Goal: Task Accomplishment & Management: Manage account settings

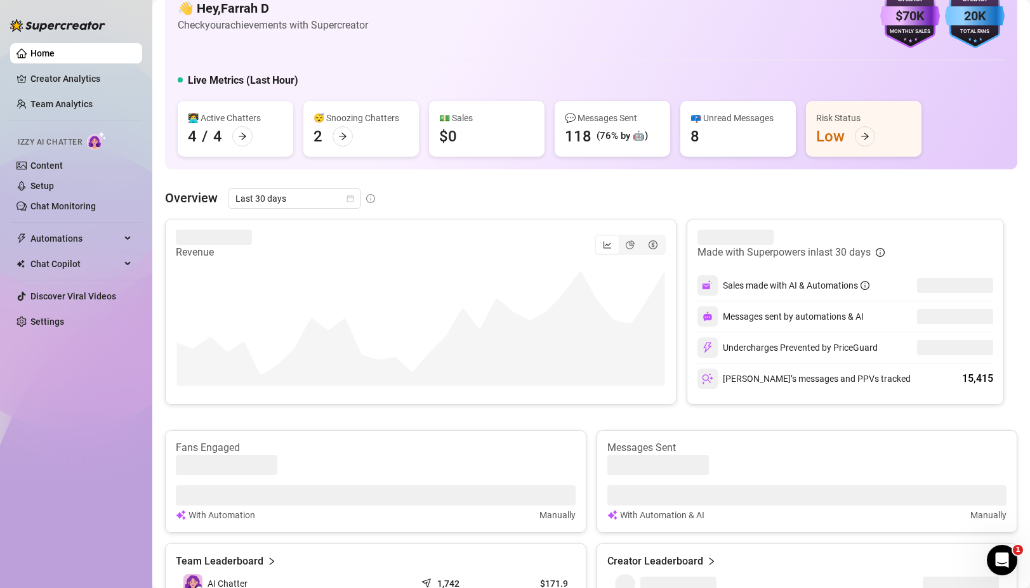
scroll to position [42, 0]
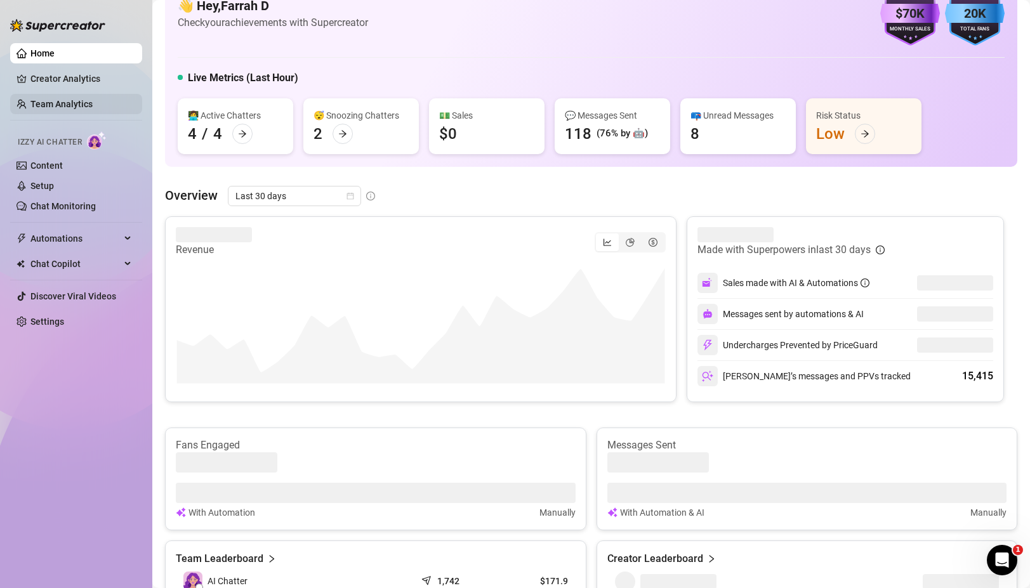
click at [63, 100] on link "Team Analytics" at bounding box center [61, 104] width 62 height 10
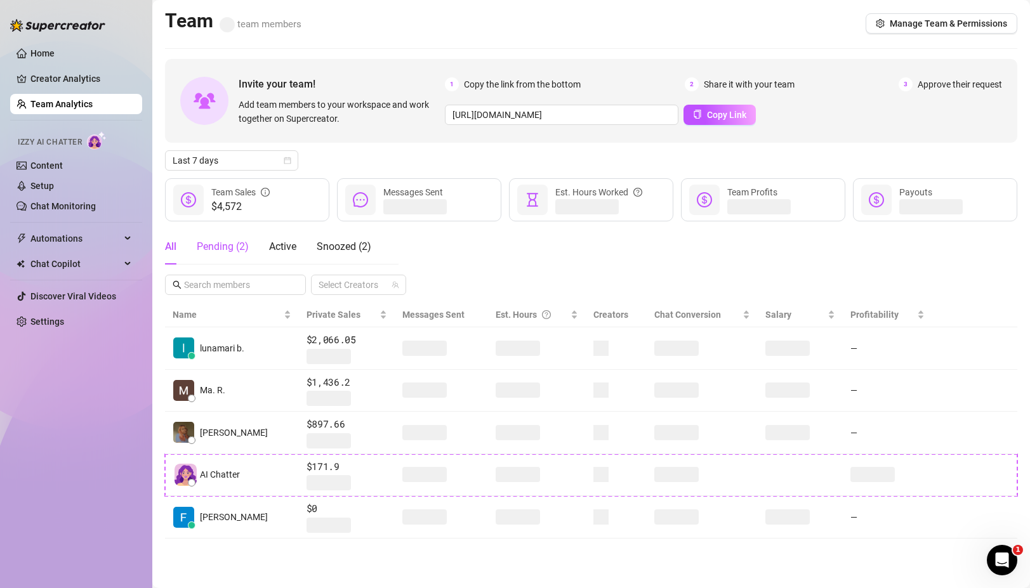
click at [220, 249] on div "Pending ( 2 )" at bounding box center [223, 246] width 52 height 15
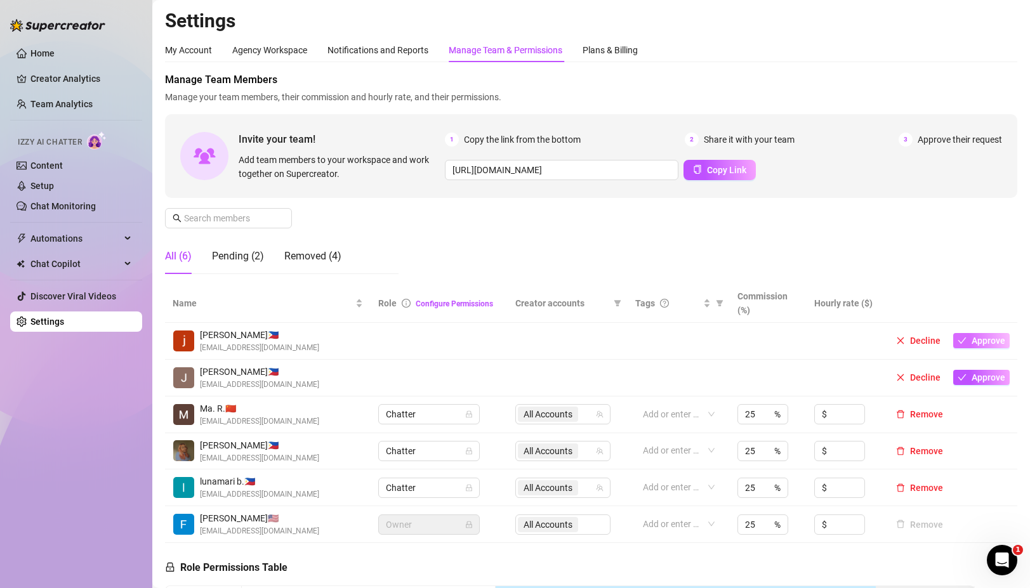
click at [986, 340] on span "Approve" at bounding box center [989, 341] width 34 height 10
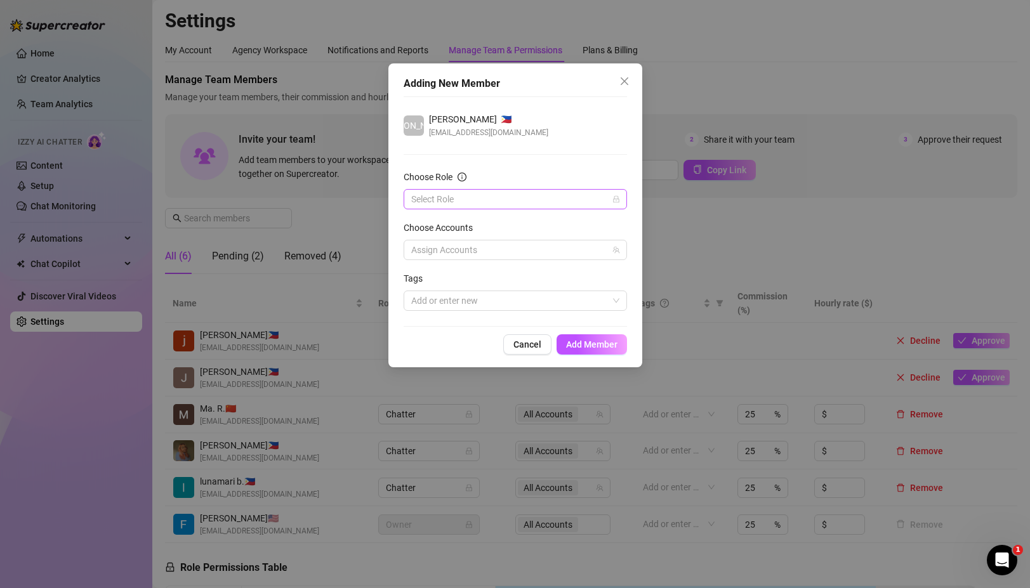
click at [578, 206] on input "Choose Role" at bounding box center [509, 199] width 197 height 19
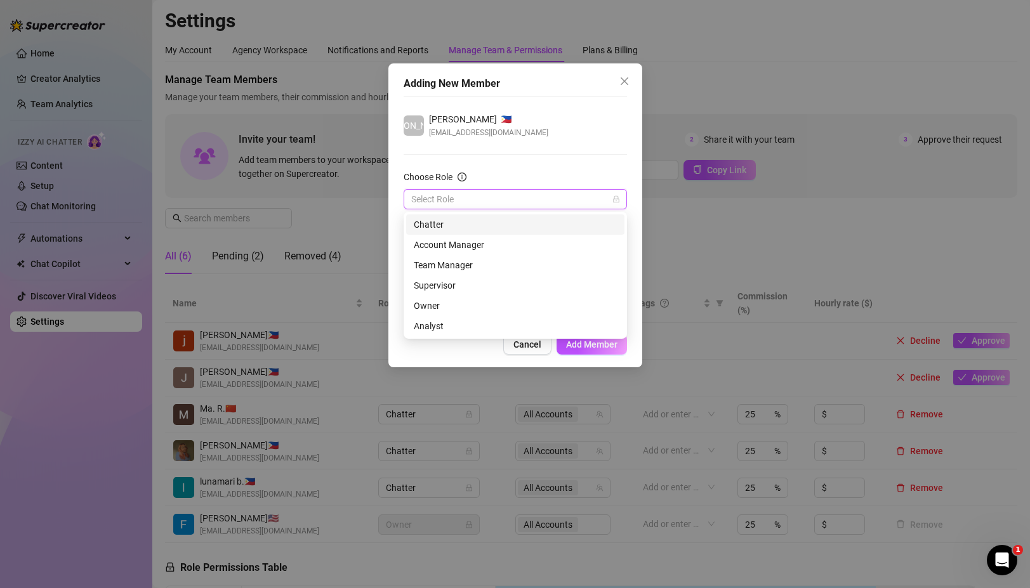
click at [432, 223] on div "Chatter" at bounding box center [515, 225] width 203 height 14
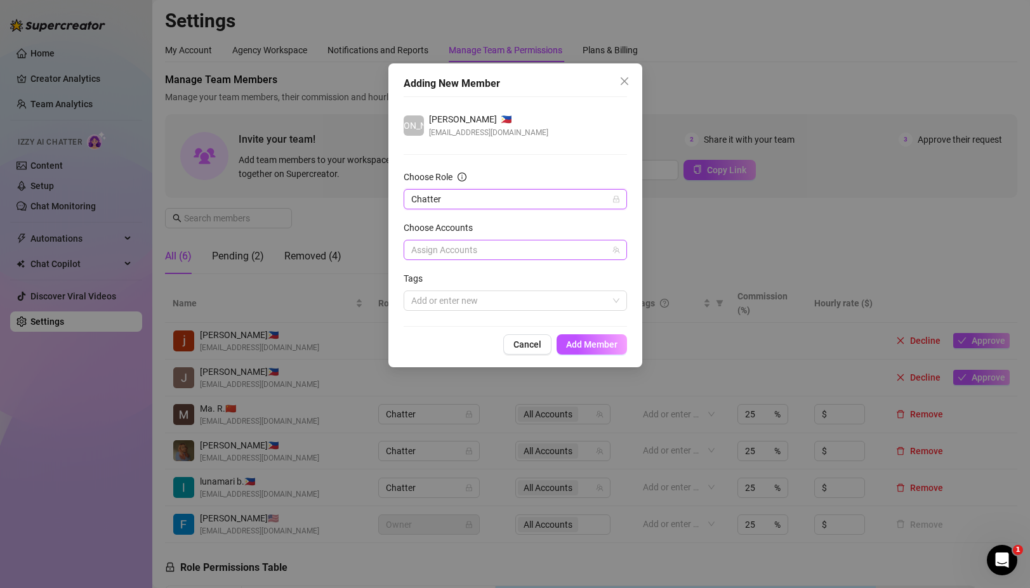
click at [580, 249] on div at bounding box center [508, 250] width 205 height 18
click at [431, 298] on span "Select tree node" at bounding box center [430, 294] width 10 height 10
click at [426, 314] on span "Select tree node" at bounding box center [430, 312] width 10 height 10
checkbox input "true"
click at [591, 348] on span "Add Member" at bounding box center [591, 345] width 51 height 10
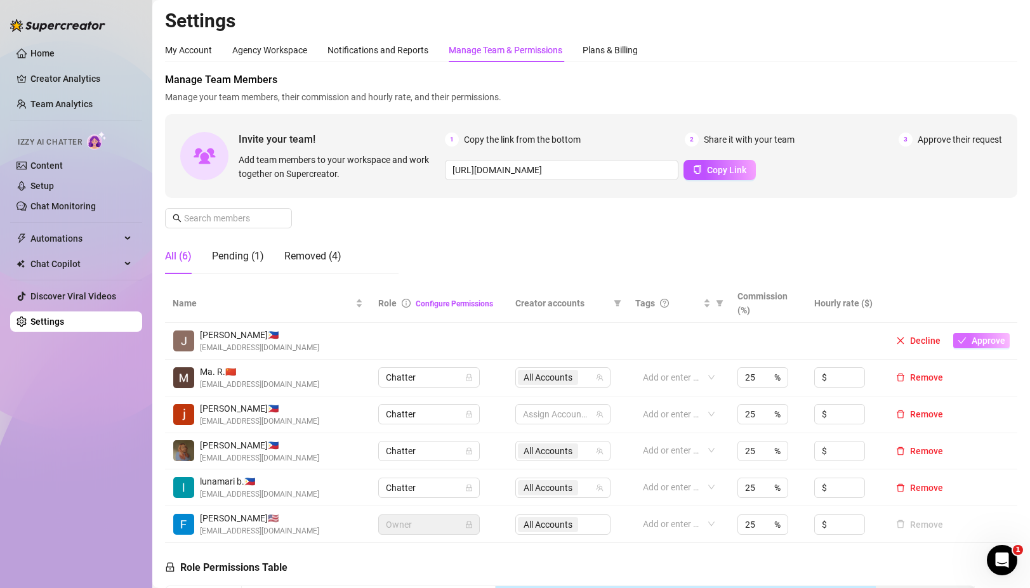
click at [977, 341] on span "Approve" at bounding box center [989, 341] width 34 height 10
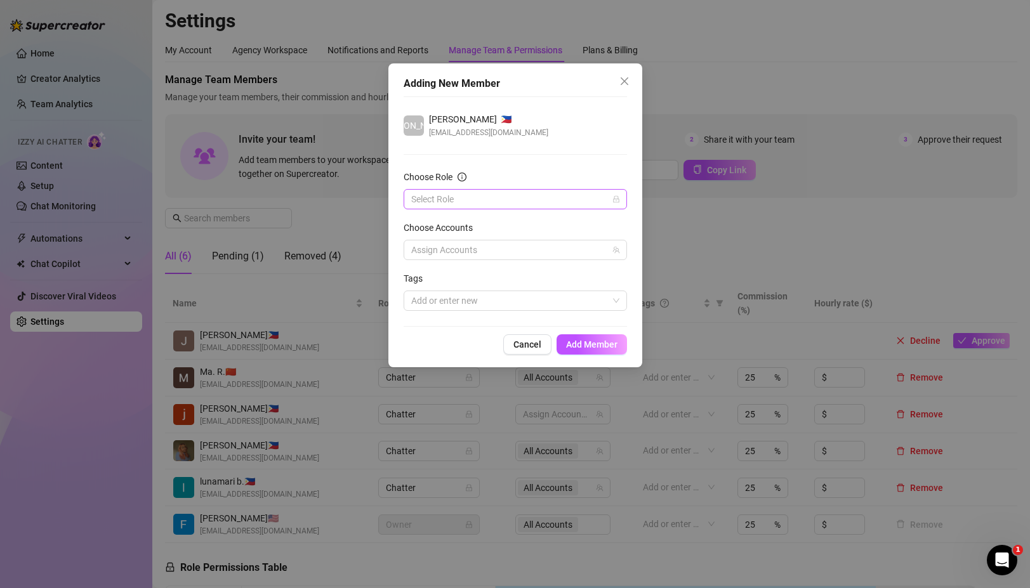
click at [553, 197] on input "Choose Role" at bounding box center [509, 199] width 197 height 19
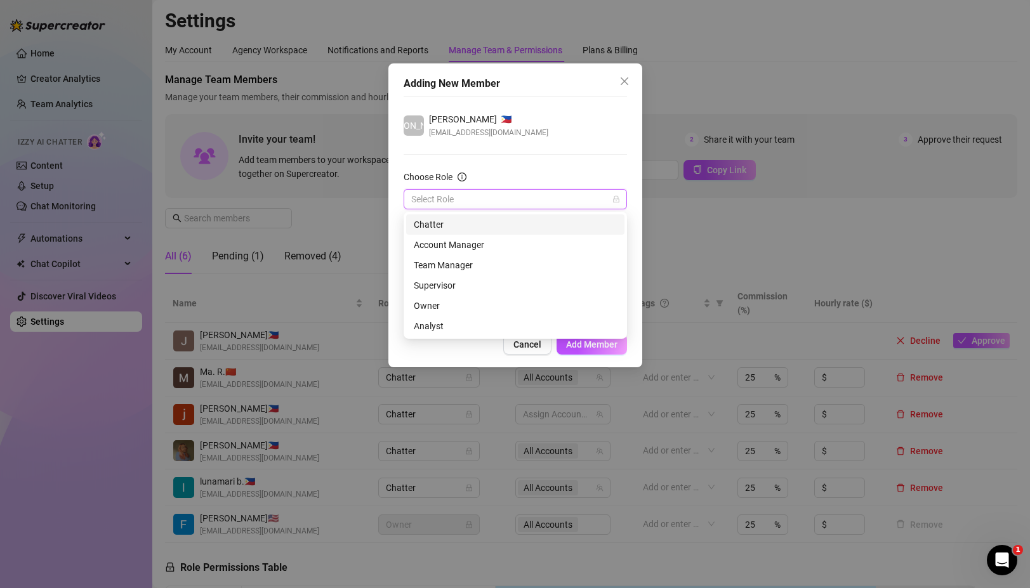
click at [427, 225] on div "Chatter" at bounding box center [515, 225] width 203 height 14
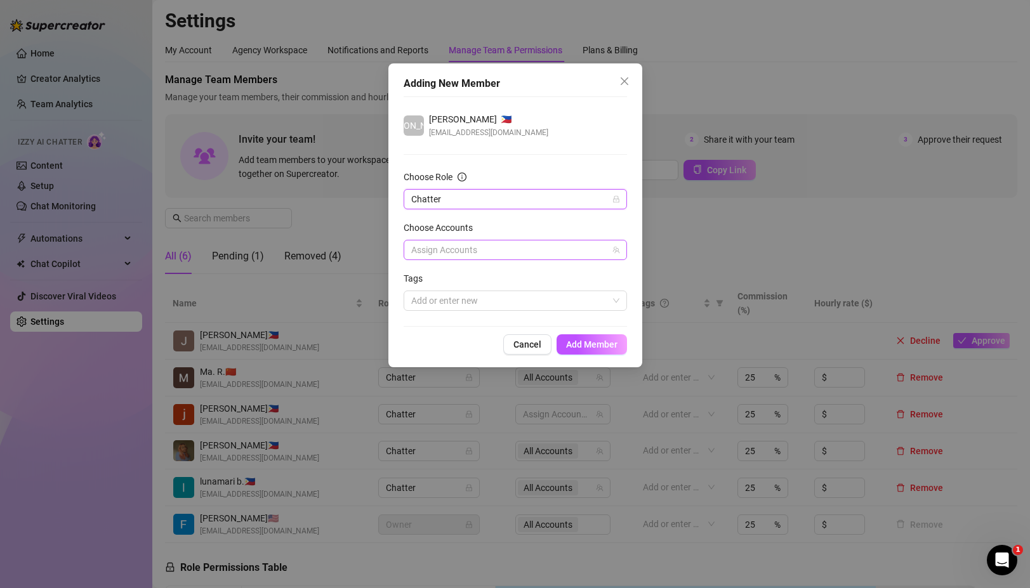
click at [599, 256] on div at bounding box center [508, 250] width 205 height 18
click at [428, 295] on span "Select tree node" at bounding box center [430, 294] width 10 height 10
click at [428, 312] on span "Select tree node" at bounding box center [430, 312] width 10 height 10
checkbox input "true"
click at [599, 340] on span "Add Member" at bounding box center [591, 345] width 51 height 10
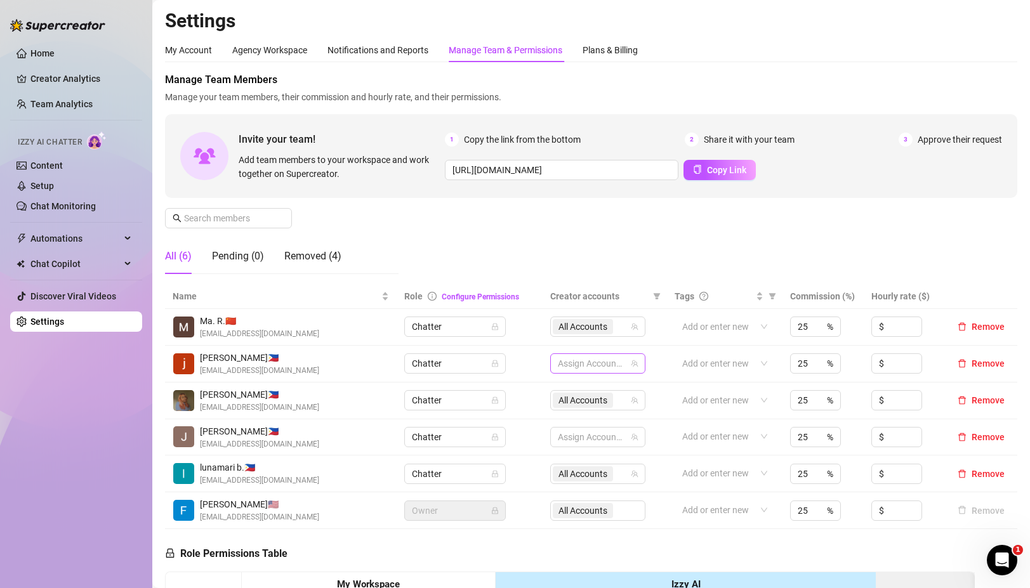
click at [592, 364] on div at bounding box center [591, 364] width 77 height 18
click at [582, 408] on div "NoFaceMomvip" at bounding box center [614, 408] width 121 height 15
click at [565, 408] on span at bounding box center [561, 408] width 15 height 15
click at [569, 408] on span at bounding box center [561, 408] width 15 height 15
click at [571, 408] on div "NoFaceMomvip" at bounding box center [614, 408] width 121 height 15
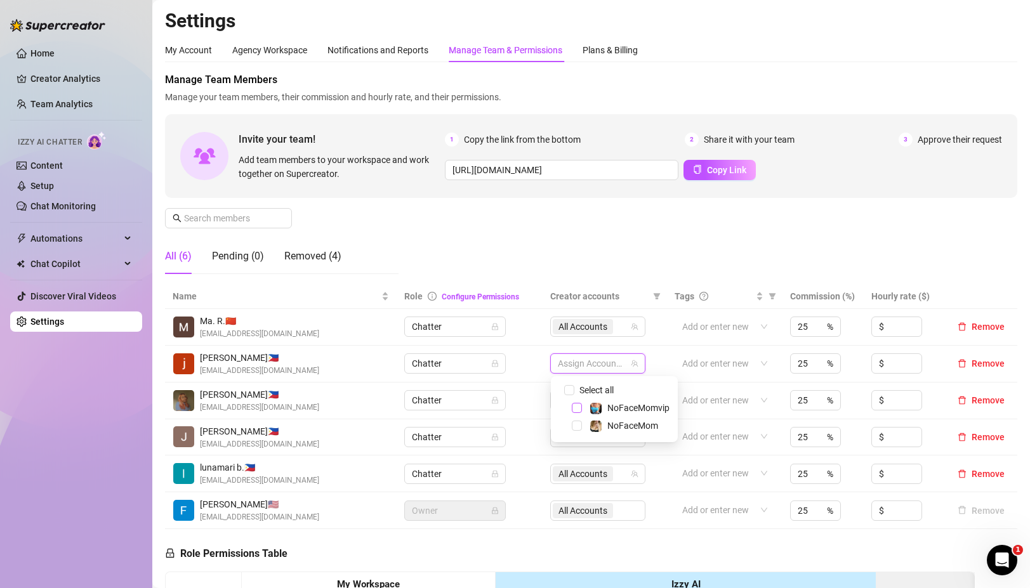
click at [580, 408] on span "Select tree node" at bounding box center [577, 408] width 10 height 10
click at [580, 425] on span "Select tree node" at bounding box center [577, 426] width 10 height 10
checkbox input "true"
click at [674, 349] on td "Add or enter new" at bounding box center [725, 364] width 116 height 37
